Goal: Task Accomplishment & Management: Use online tool/utility

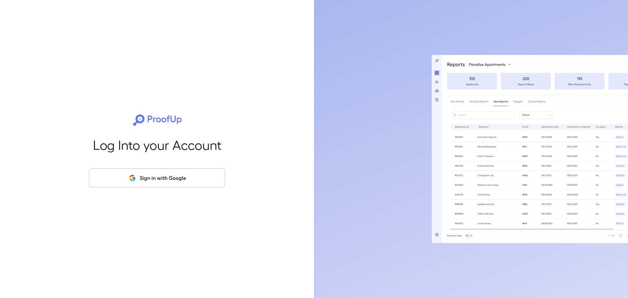
click at [150, 175] on button "Sign in with Google" at bounding box center [157, 177] width 136 height 19
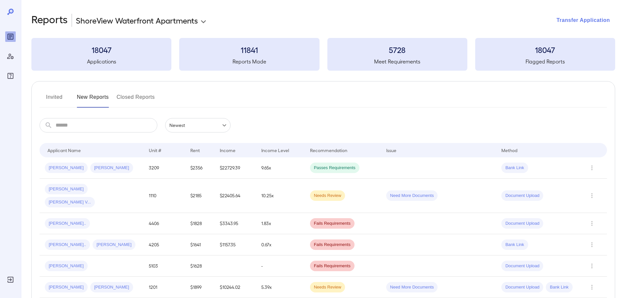
click at [594, 20] on button "Transfer Application" at bounding box center [584, 20] width 64 height 14
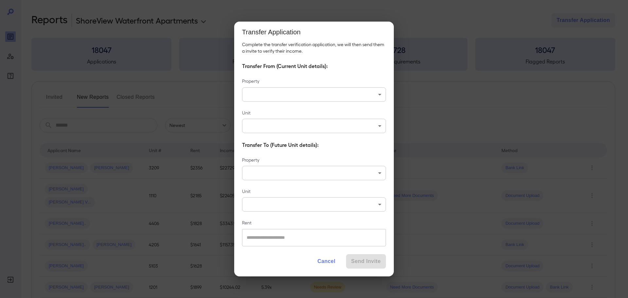
click at [297, 92] on body "**********" at bounding box center [314, 149] width 628 height 298
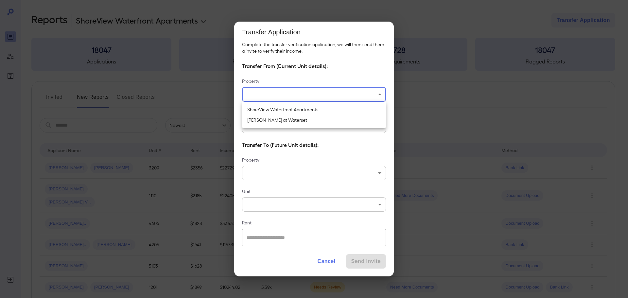
click at [293, 77] on div at bounding box center [314, 149] width 628 height 298
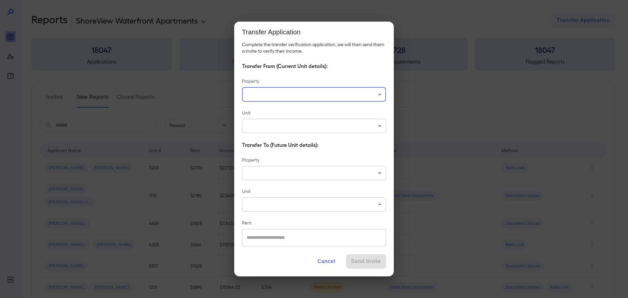
click at [330, 263] on button "Cancel" at bounding box center [326, 261] width 28 height 14
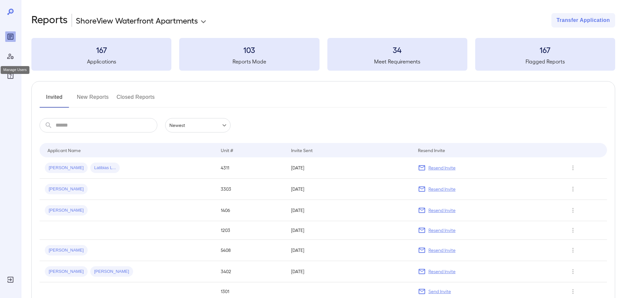
click at [12, 58] on icon "Manage Users" at bounding box center [10, 57] width 7 height 6
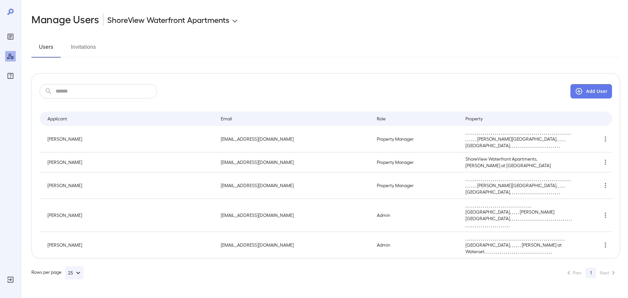
click at [77, 47] on button "Invitations" at bounding box center [83, 50] width 29 height 16
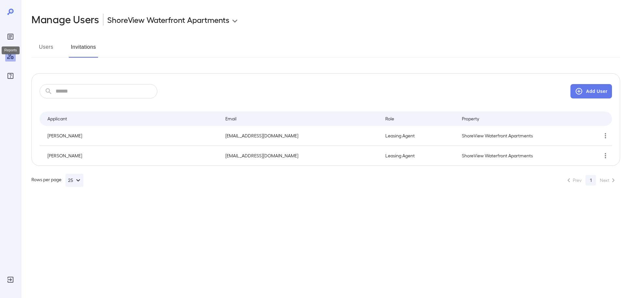
click at [9, 36] on icon "Reports" at bounding box center [10, 36] width 3 height 3
